Goal: Task Accomplishment & Management: Complete application form

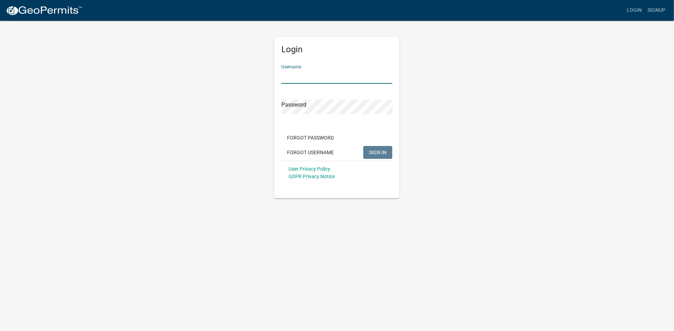
click at [300, 76] on input "Username" at bounding box center [336, 76] width 111 height 15
click at [323, 156] on button "Forgot Username" at bounding box center [310, 152] width 58 height 13
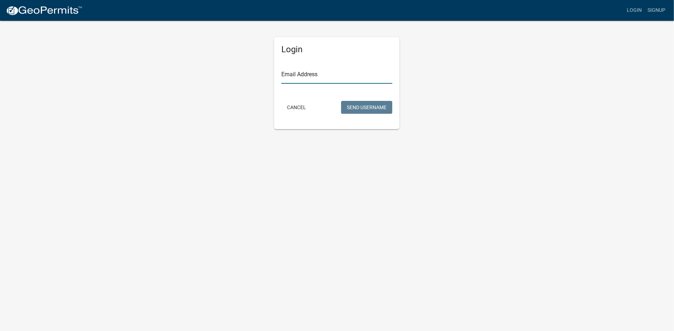
click at [293, 76] on input "Email Address" at bounding box center [336, 76] width 111 height 15
type input "[EMAIL_ADDRESS][DOMAIN_NAME]"
click at [351, 108] on button "Send Username" at bounding box center [366, 107] width 51 height 13
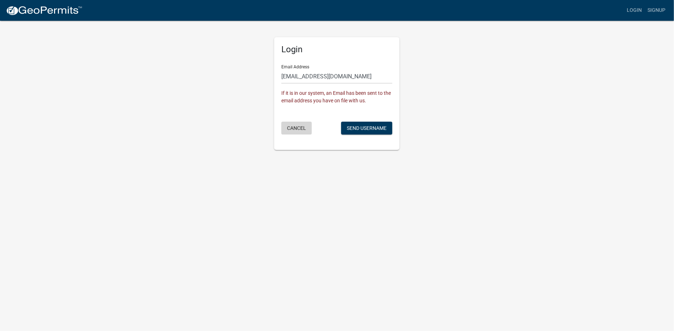
click at [290, 126] on button "Cancel" at bounding box center [296, 128] width 30 height 13
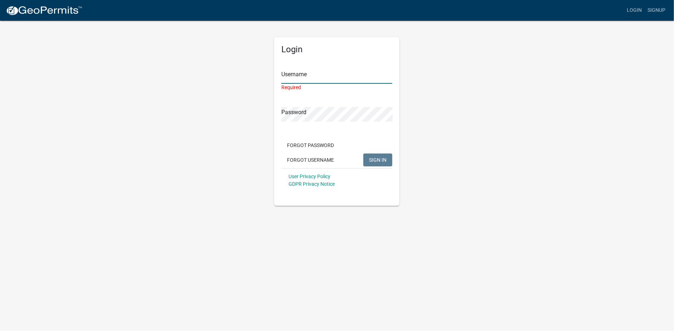
click at [295, 82] on input "Username" at bounding box center [336, 76] width 111 height 15
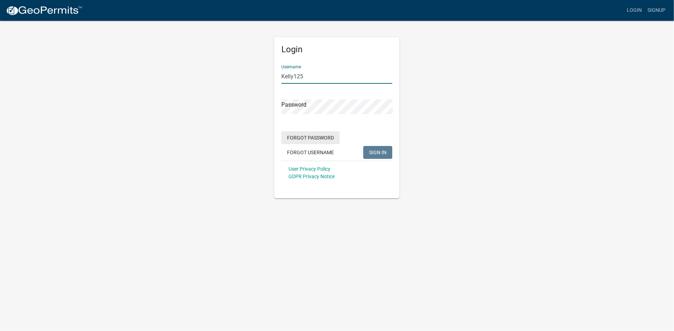
type input "Kelly125"
click at [323, 140] on button "Forgot Password" at bounding box center [310, 137] width 58 height 13
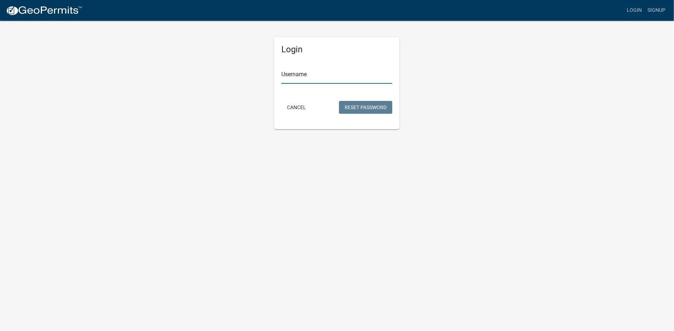
click at [290, 75] on input "Username" at bounding box center [336, 76] width 111 height 15
type input "Kelly125"
click at [354, 105] on button "Reset Password" at bounding box center [365, 107] width 53 height 13
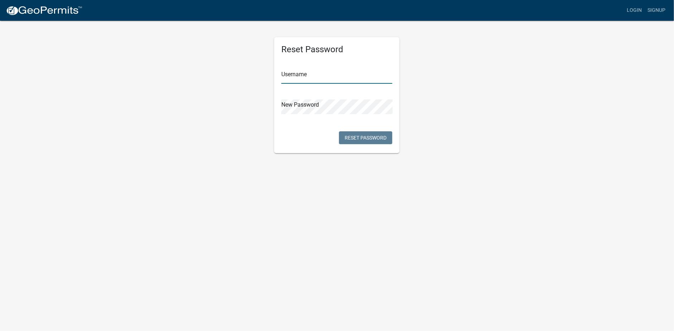
click at [287, 73] on input "text" at bounding box center [336, 76] width 111 height 15
type input "Kelly125"
click at [356, 135] on button "Reset Password" at bounding box center [365, 137] width 53 height 13
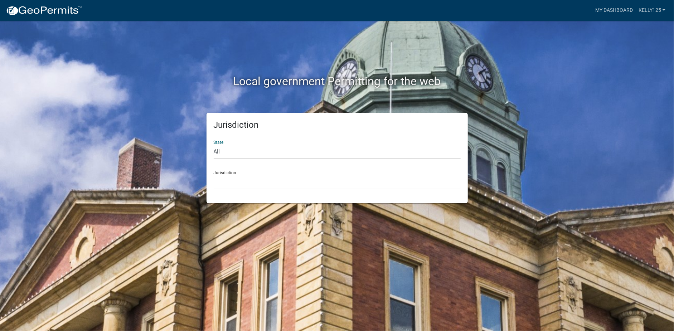
click at [238, 155] on select "All Colorado Georgia Indiana Iowa Kansas Minnesota Ohio South Carolina Wisconsin" at bounding box center [337, 152] width 247 height 15
select select "Georgia"
click at [214, 145] on select "All Colorado Georgia Indiana Iowa Kansas Minnesota Ohio South Carolina Wisconsin" at bounding box center [337, 152] width 247 height 15
click at [233, 184] on select "City of Bainbridge, Georgia Cook County, Georgia Crawford County, Georgia Gilme…" at bounding box center [337, 182] width 247 height 15
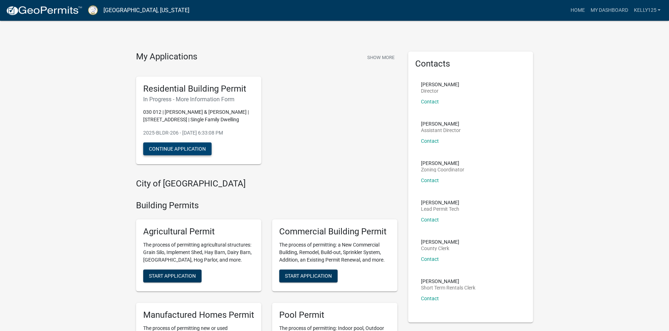
click at [184, 150] on button "Continue Application" at bounding box center [177, 149] width 68 height 13
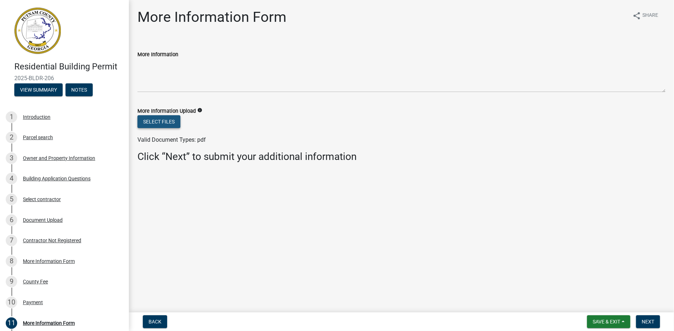
click at [170, 124] on button "Select files" at bounding box center [158, 121] width 43 height 13
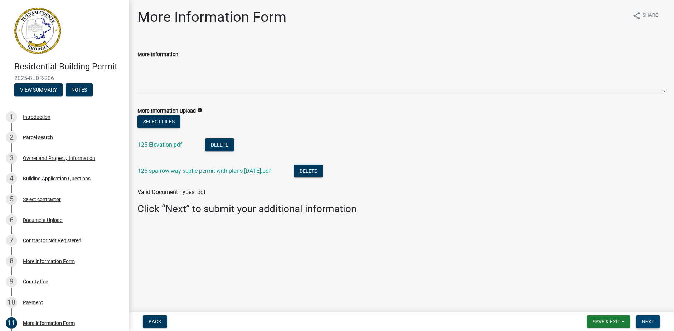
click at [644, 318] on button "Next" at bounding box center [648, 321] width 24 height 13
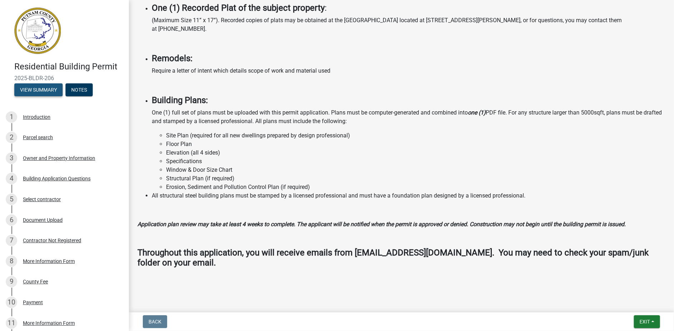
click at [44, 94] on button "View Summary" at bounding box center [38, 89] width 48 height 13
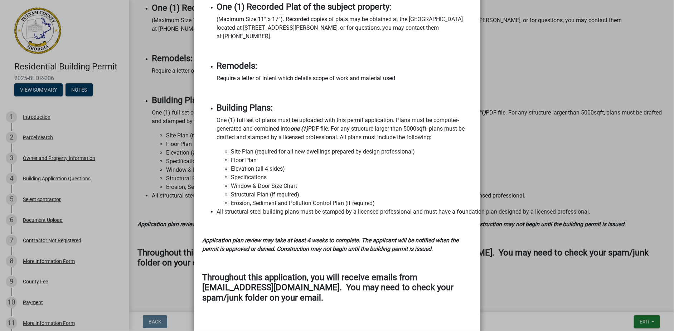
scroll to position [919, 0]
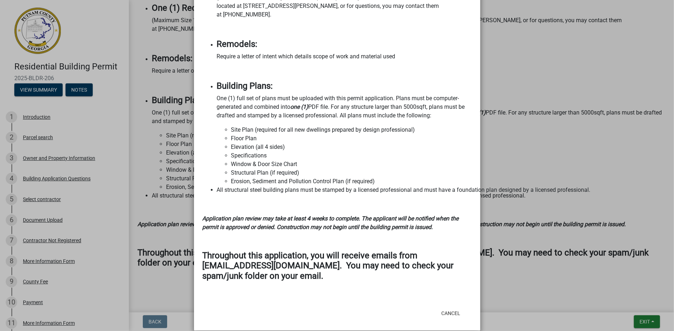
click at [116, 165] on ngb-modal-window "Summary × Printer Friendly Introduction Parcel search Owner and Property Inform…" at bounding box center [337, 165] width 674 height 331
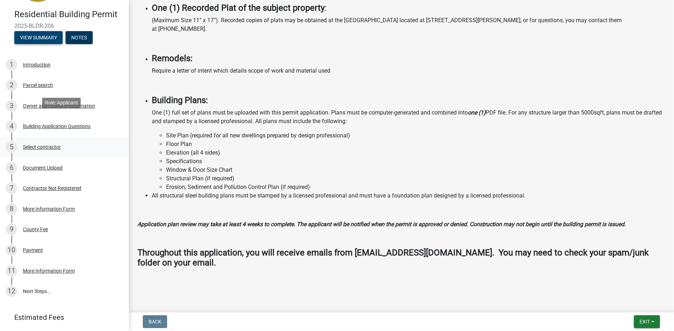
scroll to position [89, 0]
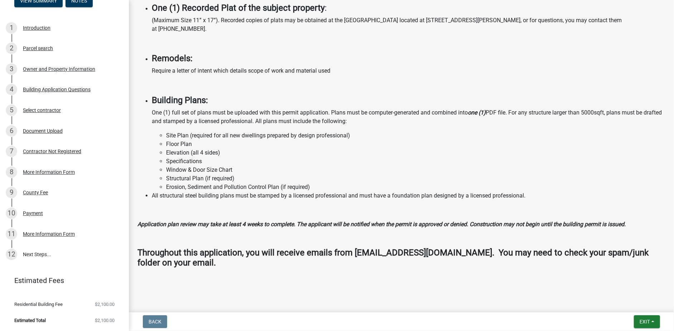
click at [48, 303] on span "Residential Building Fee" at bounding box center [38, 304] width 48 height 5
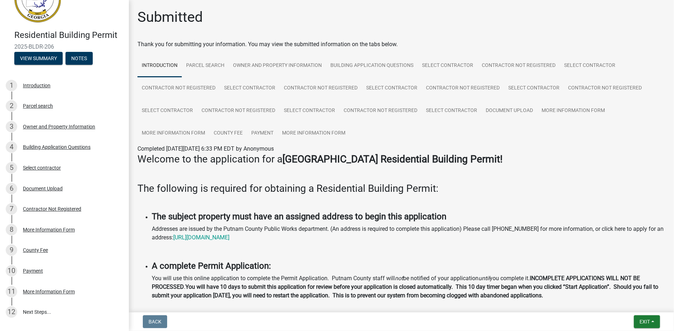
scroll to position [0, 0]
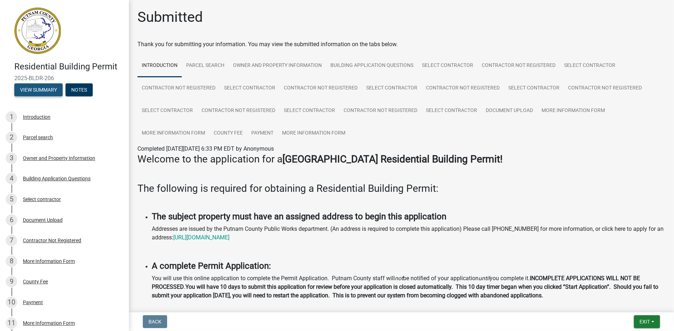
click at [43, 91] on button "View Summary" at bounding box center [38, 89] width 48 height 13
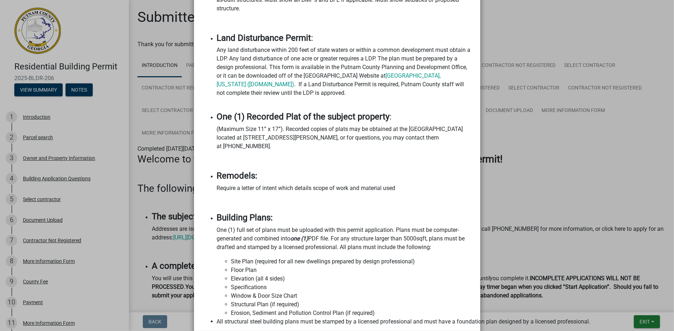
scroll to position [919, 0]
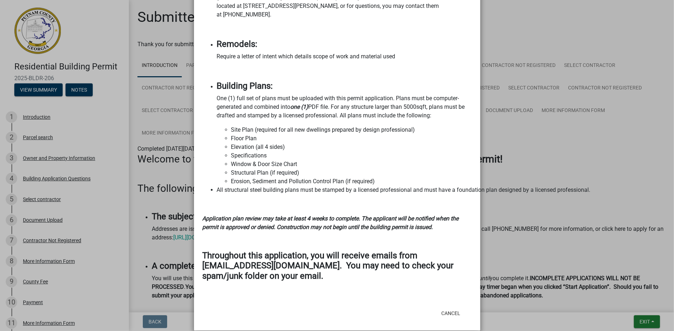
click at [584, 255] on ngb-modal-window "Summary × Printer Friendly Introduction Parcel search Owner and Property Inform…" at bounding box center [337, 165] width 674 height 331
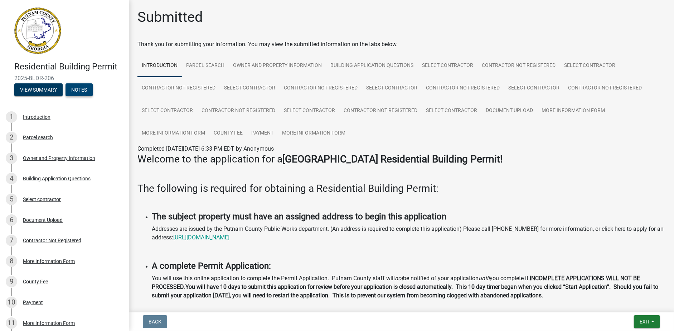
click at [74, 88] on button "Notes" at bounding box center [79, 89] width 27 height 13
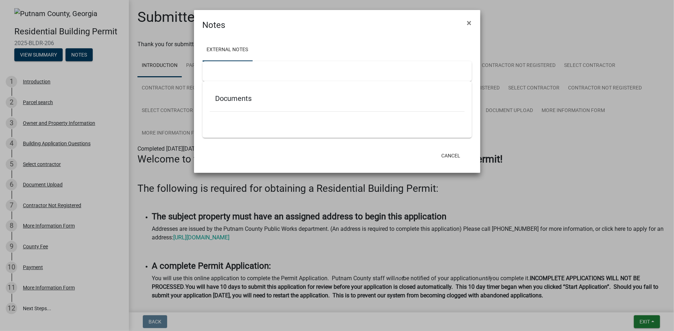
click at [247, 122] on ul at bounding box center [337, 122] width 255 height 6
click at [244, 112] on div at bounding box center [337, 116] width 255 height 8
click at [240, 106] on div "Documents" at bounding box center [337, 99] width 255 height 23
click at [225, 75] on div at bounding box center [337, 71] width 269 height 20
click at [290, 82] on div "Documents" at bounding box center [337, 109] width 269 height 57
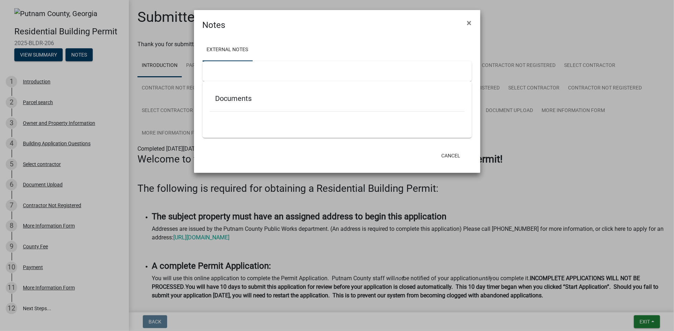
click at [293, 102] on h5 "Documents" at bounding box center [337, 98] width 243 height 9
click at [305, 65] on div at bounding box center [337, 71] width 269 height 20
click at [450, 158] on button "Cancel" at bounding box center [451, 155] width 30 height 13
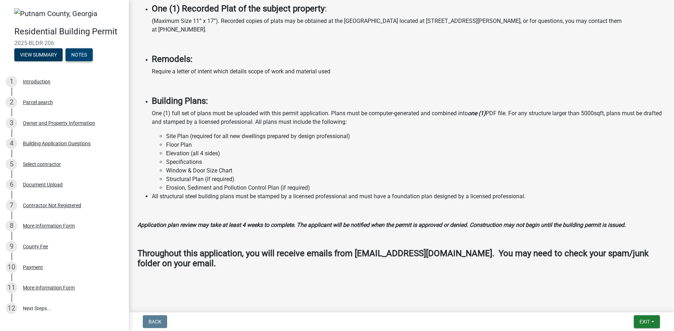
scroll to position [614, 0]
click at [59, 223] on div "More Information Form" at bounding box center [49, 225] width 52 height 5
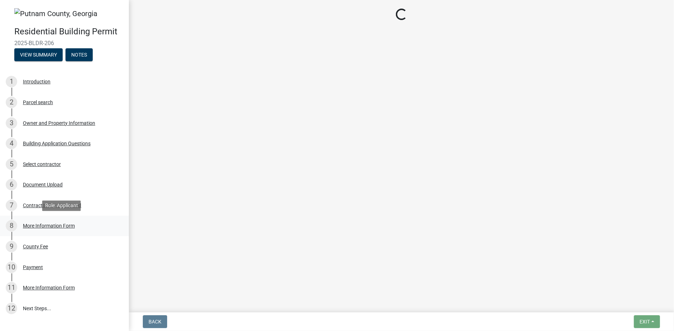
scroll to position [0, 0]
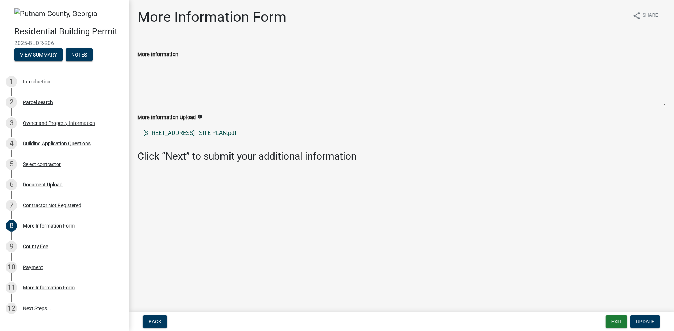
click at [193, 133] on link "125 Sparrow Way - SITE PLAN.pdf" at bounding box center [401, 133] width 528 height 17
click at [39, 247] on div "County Fee" at bounding box center [35, 246] width 25 height 5
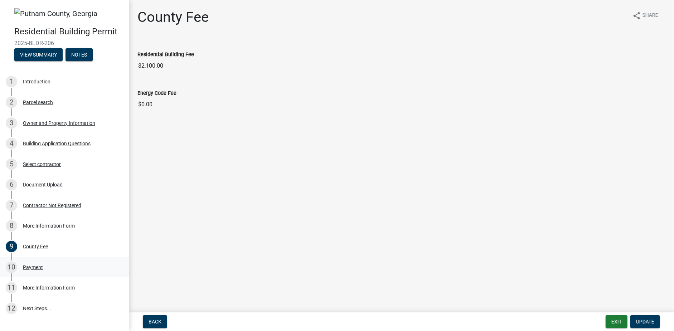
click at [41, 269] on div "Payment" at bounding box center [33, 267] width 20 height 5
